Goal: Task Accomplishment & Management: Use online tool/utility

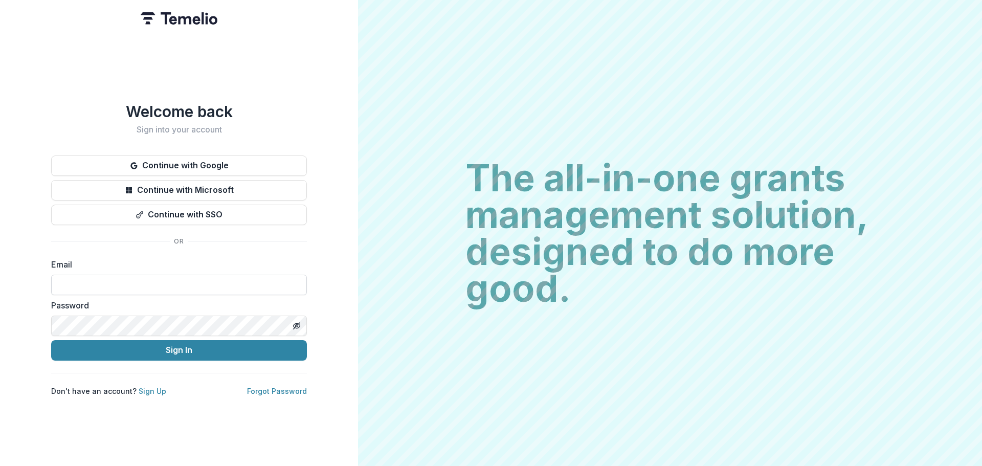
click at [132, 275] on input at bounding box center [179, 285] width 256 height 20
type input "**********"
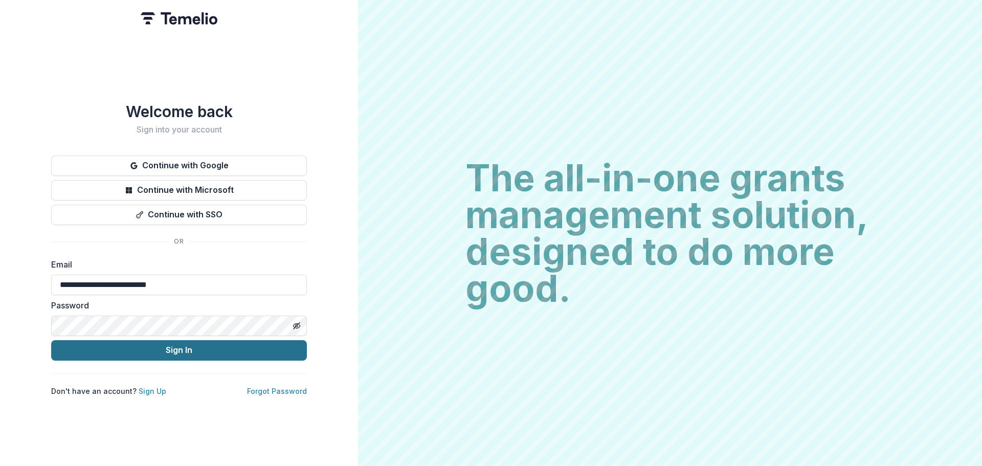
click at [143, 352] on button "Sign In" at bounding box center [179, 350] width 256 height 20
